Goal: Task Accomplishment & Management: Use online tool/utility

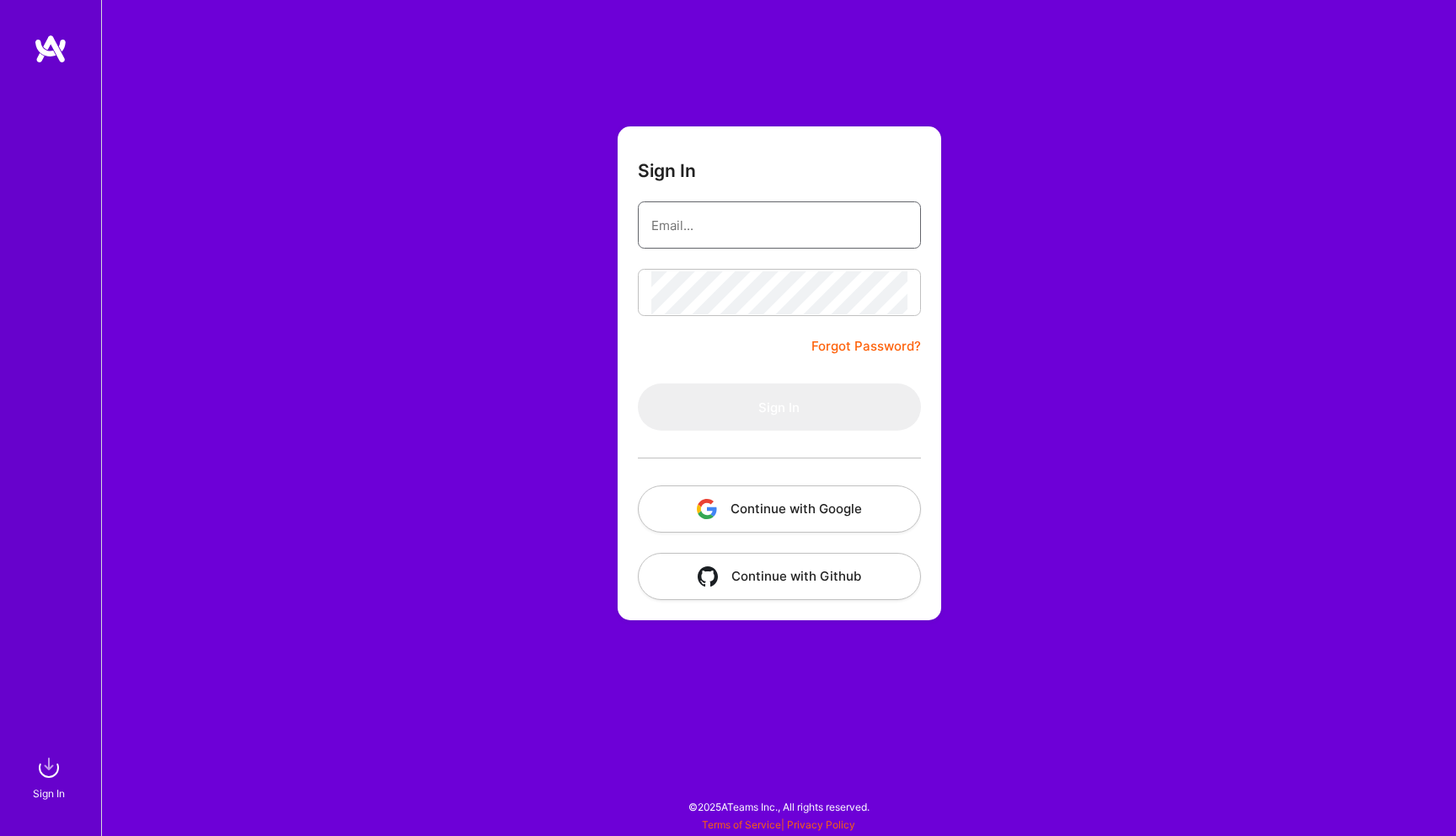
type input "darius@foxcreator.com"
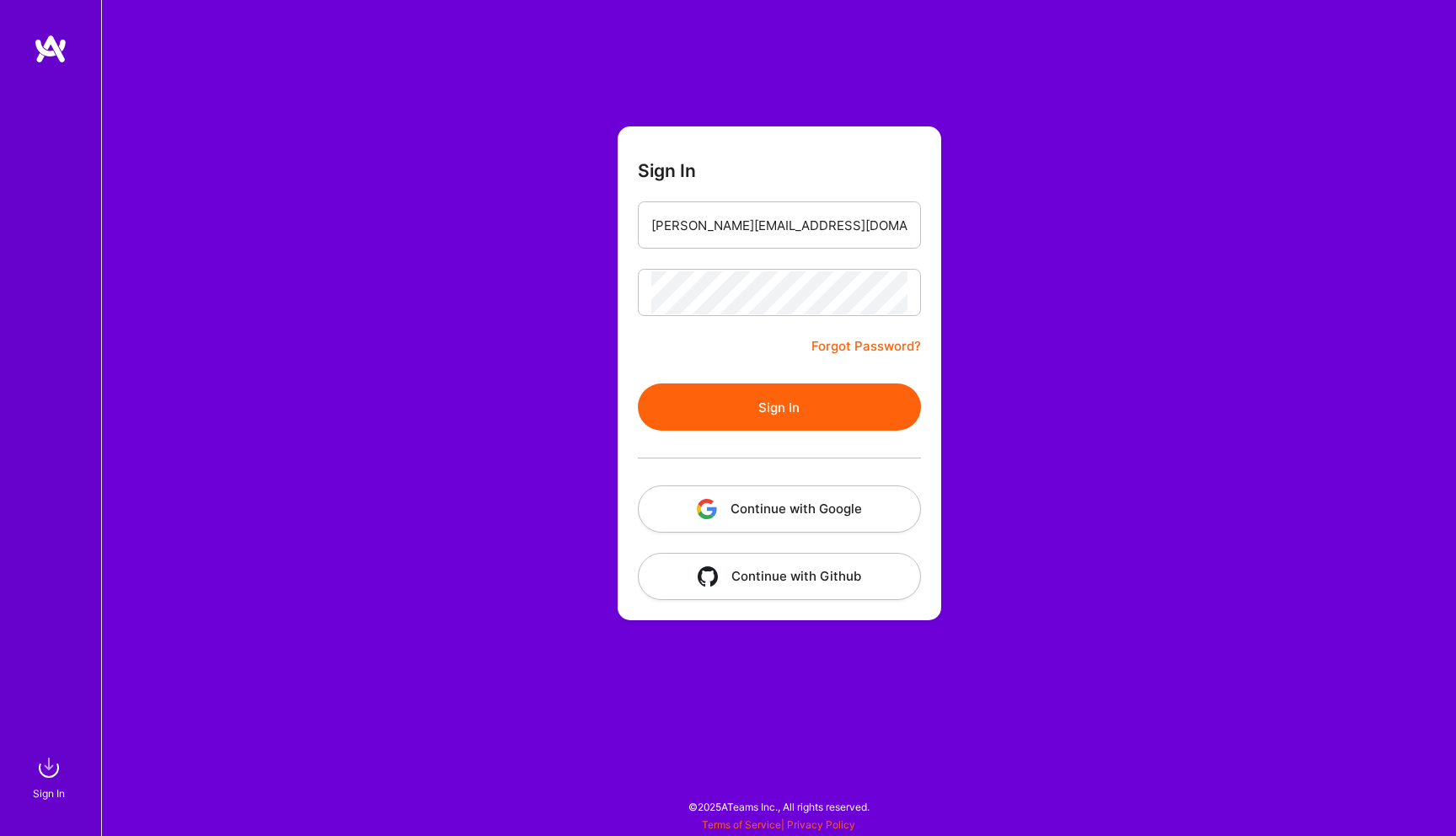
click at [688, 399] on button "Sign In" at bounding box center [779, 407] width 283 height 47
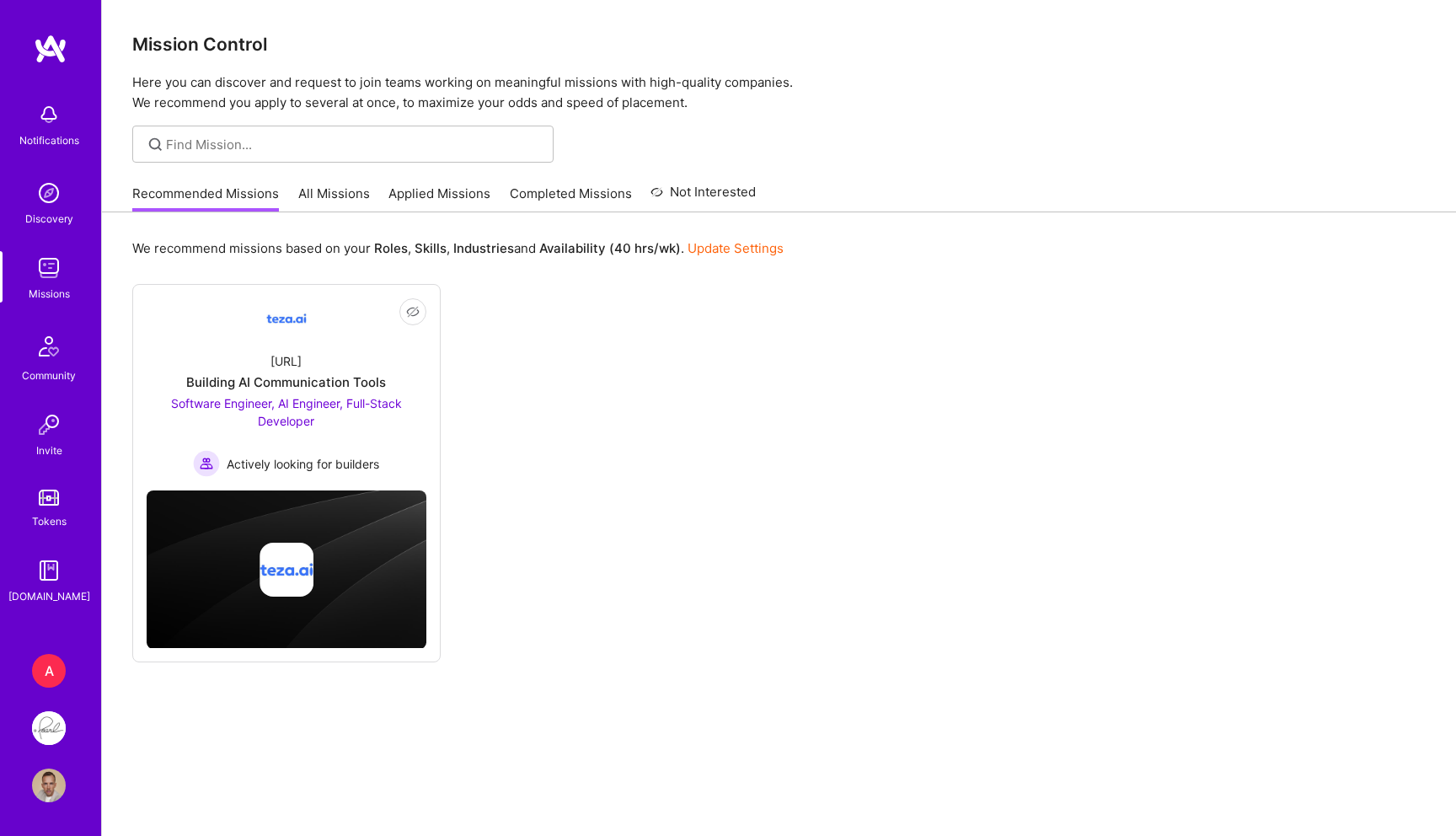
click at [352, 194] on link "All Missions" at bounding box center [334, 199] width 72 height 28
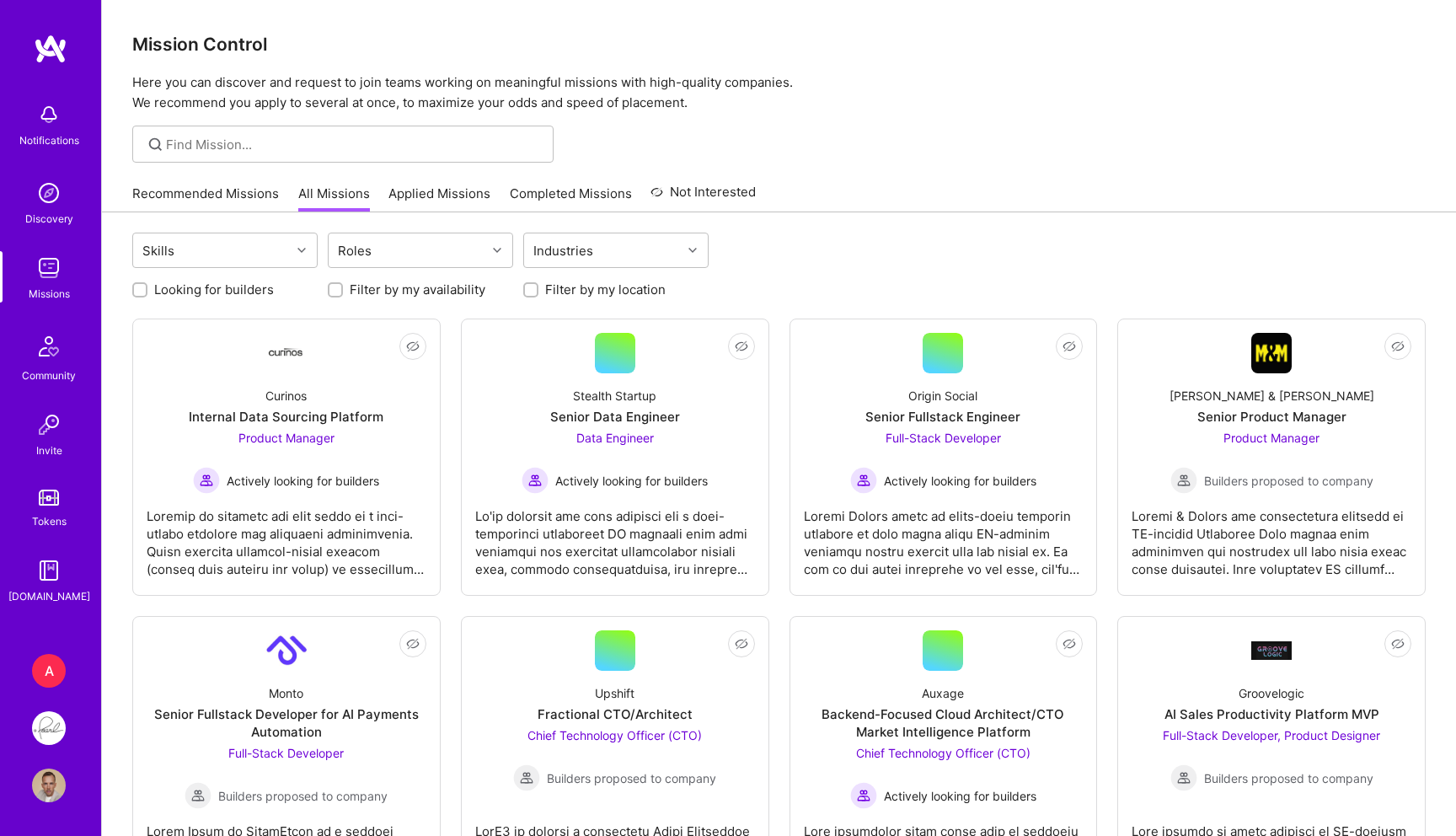
scroll to position [577, 0]
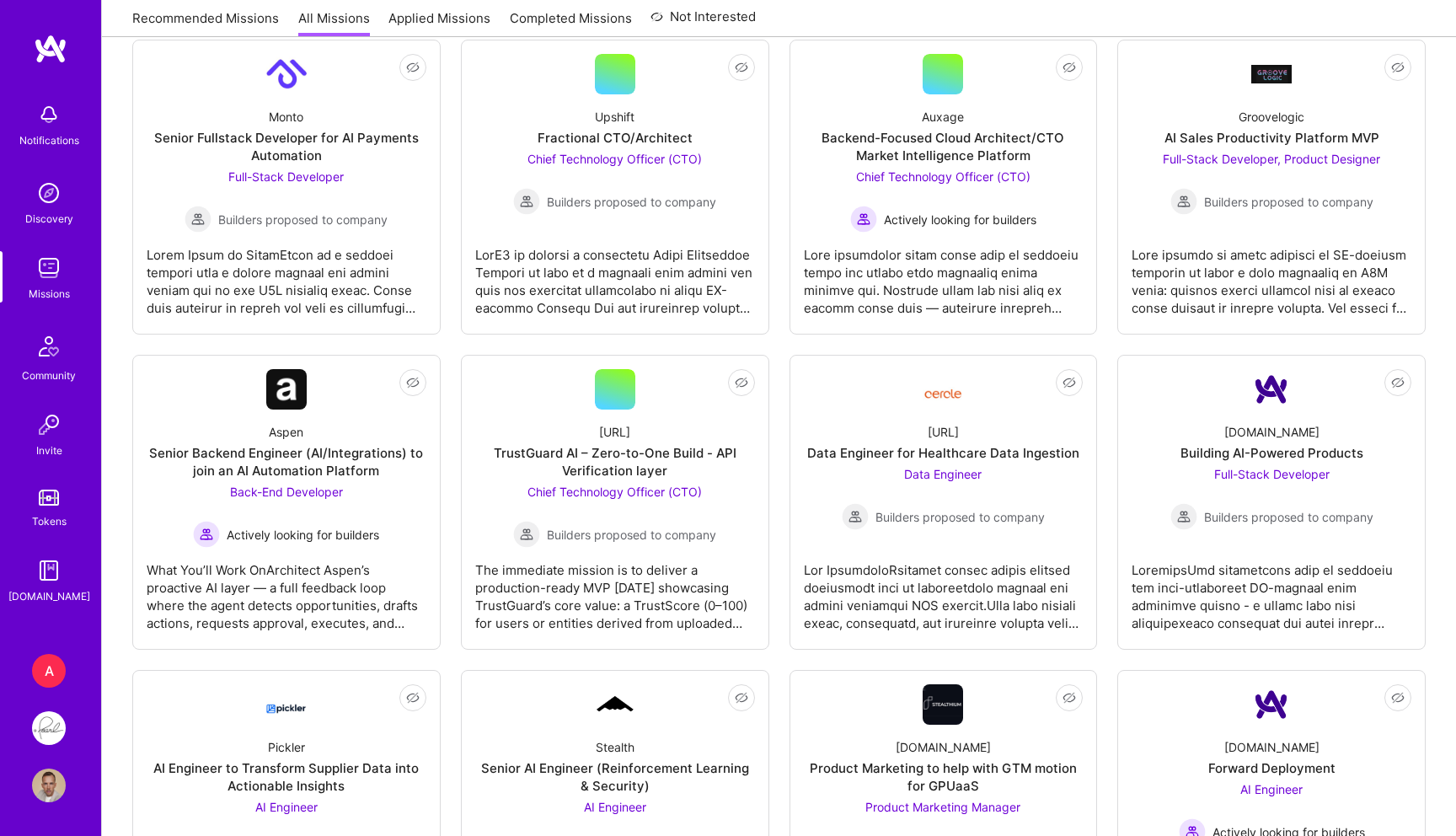
click at [42, 662] on div "A" at bounding box center [49, 670] width 33 height 33
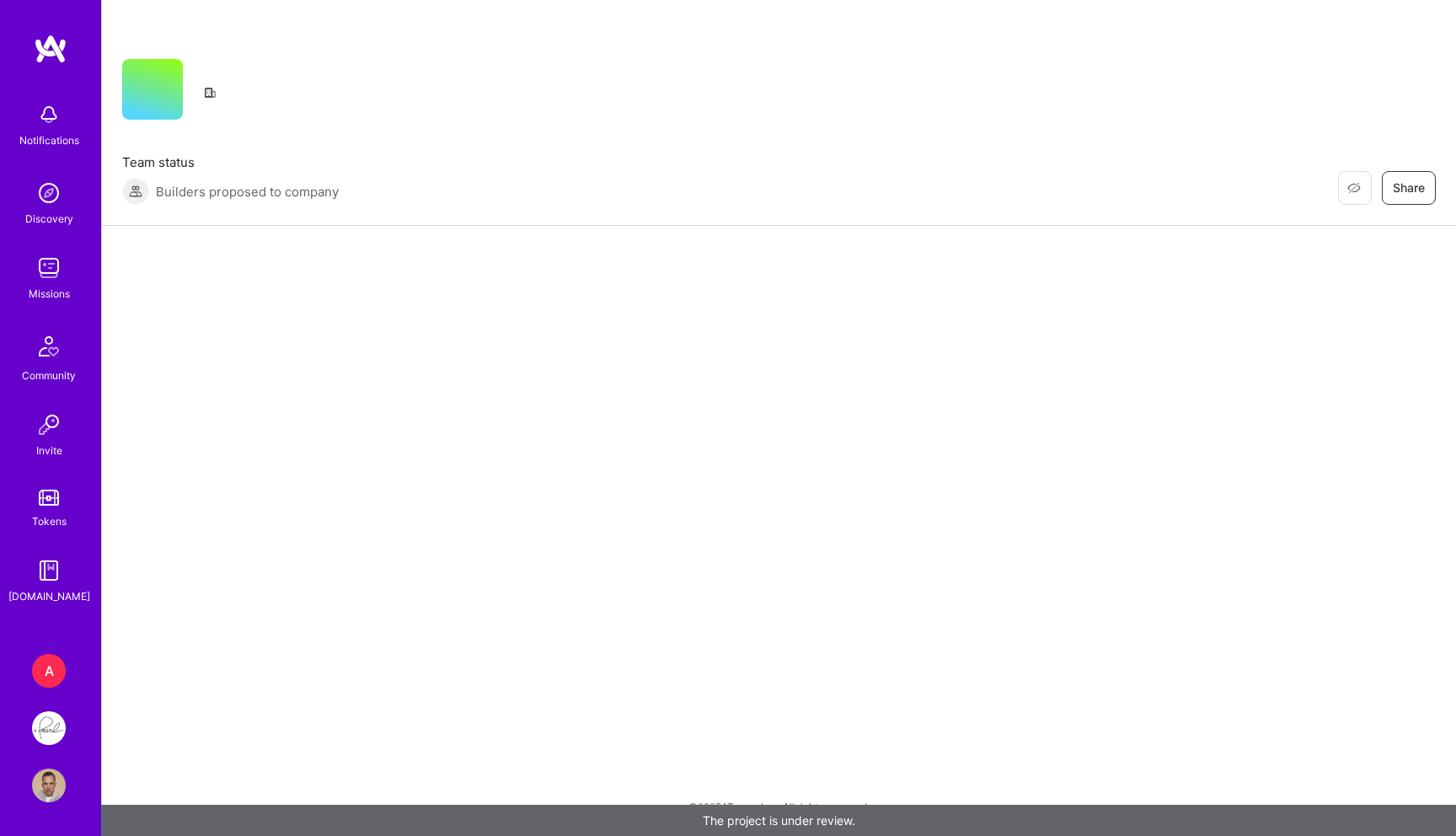
click at [45, 718] on img at bounding box center [49, 727] width 33 height 33
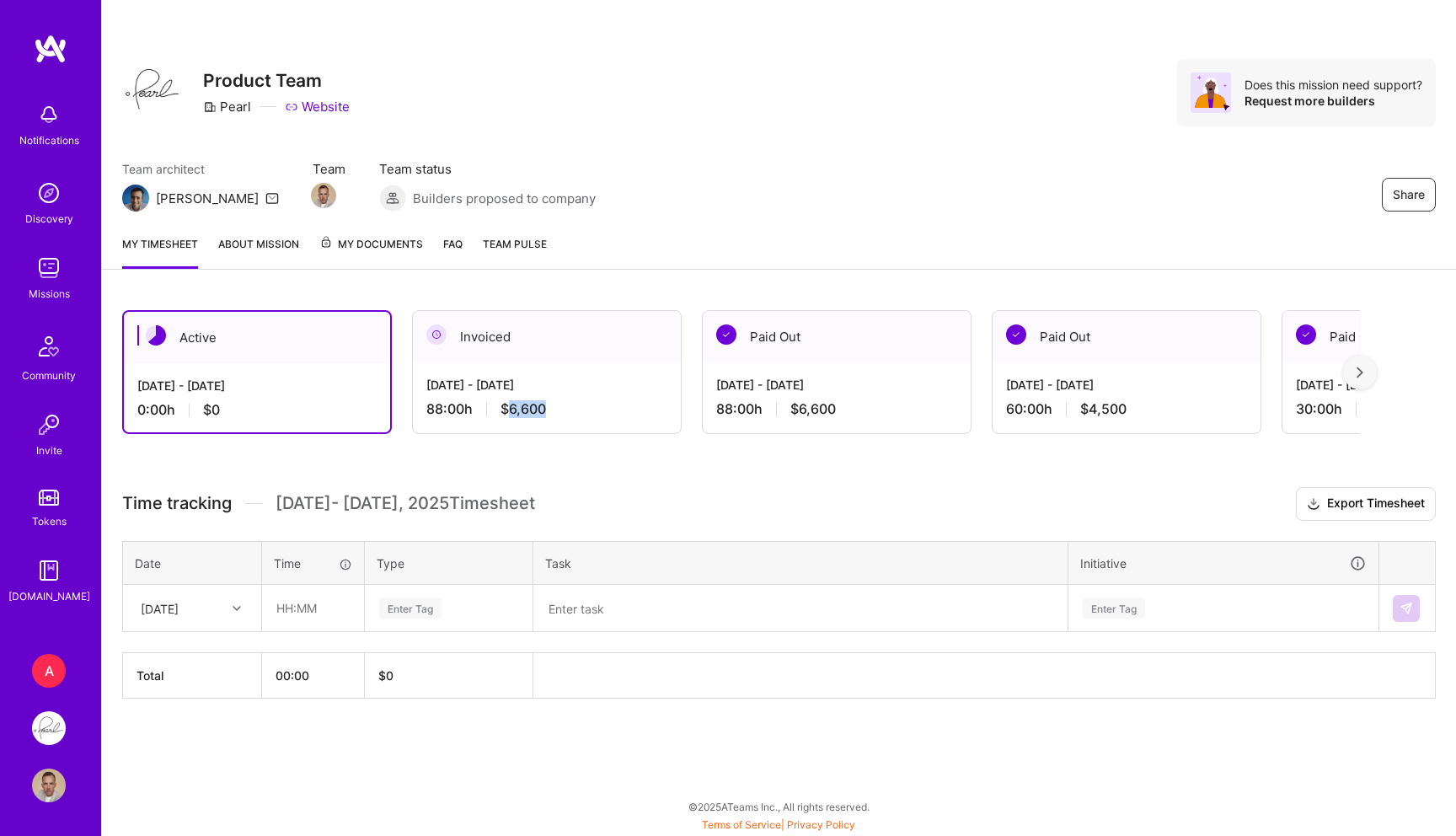
drag, startPoint x: 565, startPoint y: 408, endPoint x: 508, endPoint y: 413, distance: 57.2
click at [508, 413] on div "88:00 h $6,600" at bounding box center [546, 409] width 241 height 18
copy span "6,600"
